Goal: Information Seeking & Learning: Find specific fact

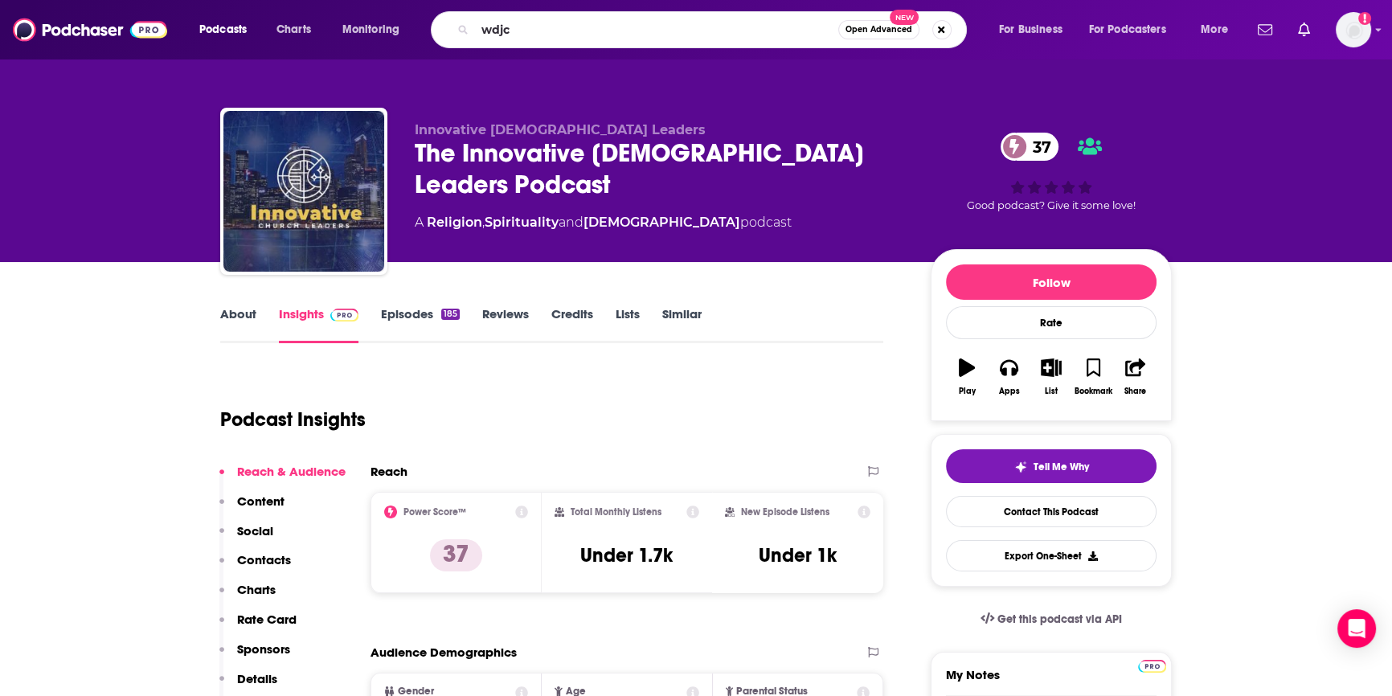
type input "wdjc"
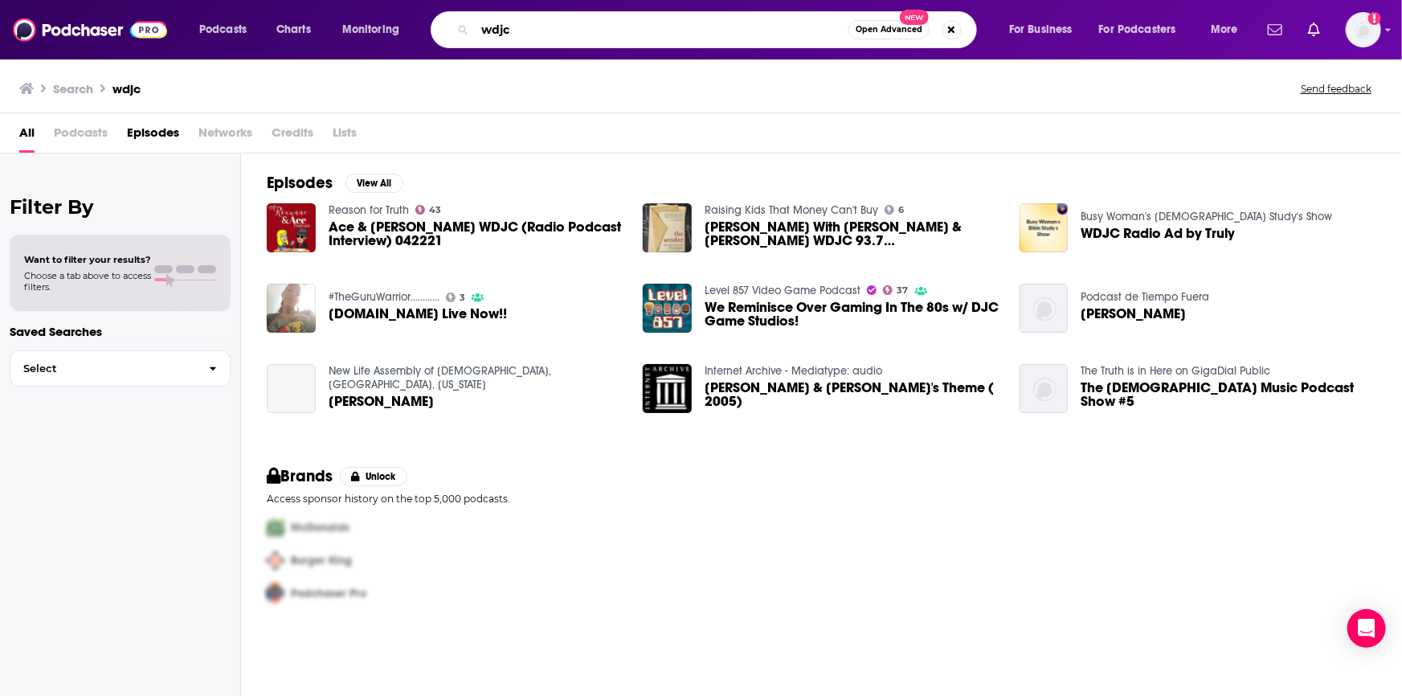
click at [550, 35] on input "wdjc" at bounding box center [662, 30] width 374 height 26
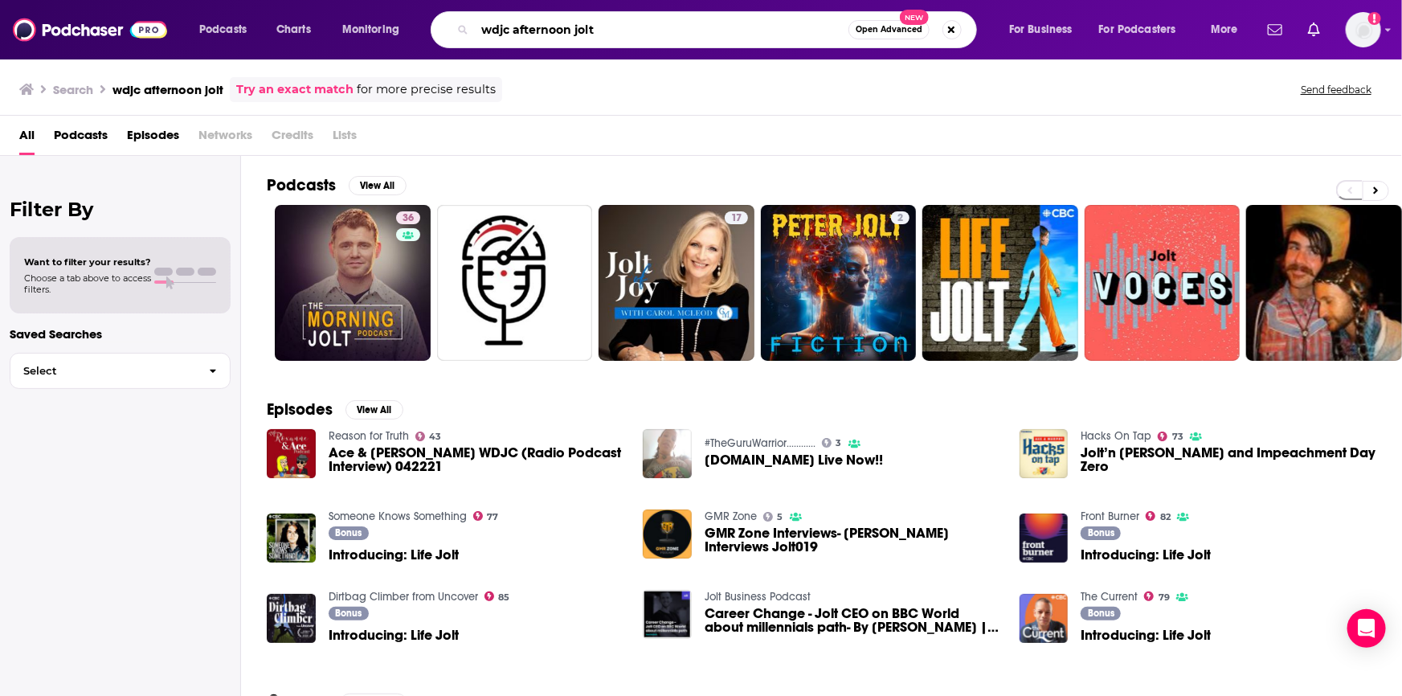
drag, startPoint x: 610, startPoint y: 31, endPoint x: 514, endPoint y: 34, distance: 95.7
click at [514, 34] on input "wdjc afternoon jolt" at bounding box center [662, 30] width 374 height 26
type input "wdjc [PERSON_NAME]"
